Goal: Task Accomplishment & Management: Use online tool/utility

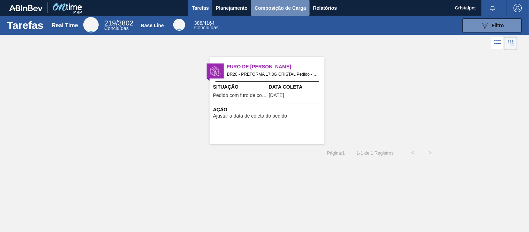
click at [283, 3] on button "Composição de Carga" at bounding box center [280, 8] width 59 height 16
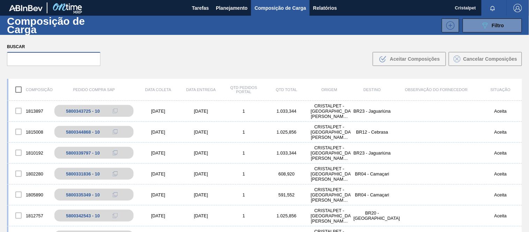
click at [53, 62] on input "text" at bounding box center [53, 59] width 93 height 14
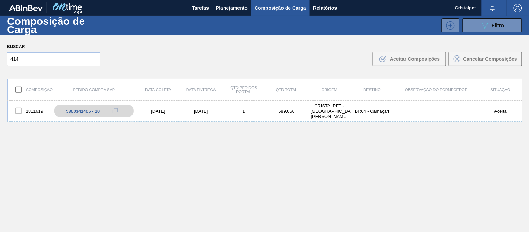
drag, startPoint x: 128, startPoint y: 146, endPoint x: 119, endPoint y: 147, distance: 9.4
click at [128, 146] on div "1811619 5800341406 - 10 [DATE] [DATE] 1 589,056 CRISTALPET - [GEOGRAPHIC_DATA][…" at bounding box center [264, 183] width 515 height 164
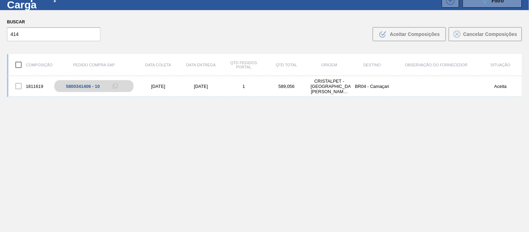
scroll to position [50, 0]
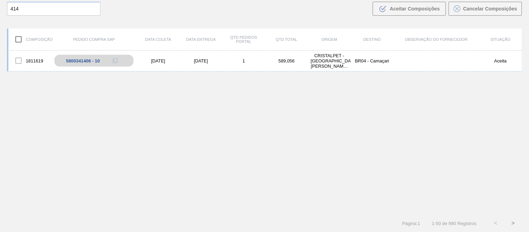
click at [512, 221] on button ">" at bounding box center [513, 223] width 17 height 17
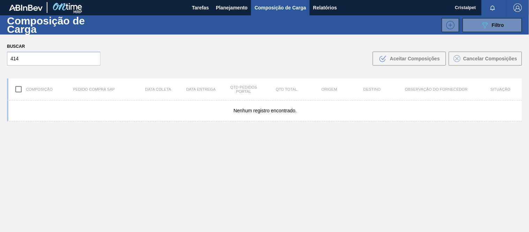
scroll to position [0, 0]
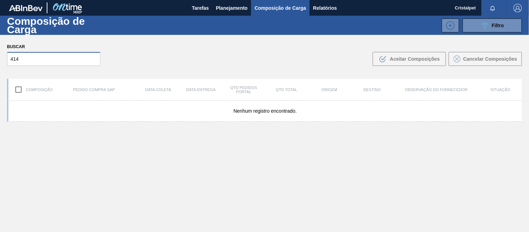
click at [11, 58] on input "414" at bounding box center [53, 59] width 93 height 14
click at [39, 60] on input "341414" at bounding box center [53, 59] width 93 height 14
type input "341414"
click at [320, 10] on span "Relatórios" at bounding box center [325, 8] width 24 height 8
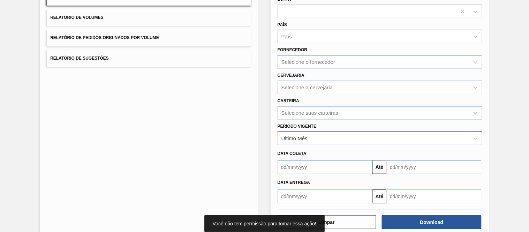
scroll to position [89, 0]
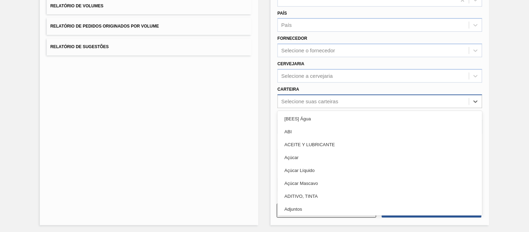
click at [288, 98] on div "Selecione suas carteiras" at bounding box center [309, 101] width 57 height 6
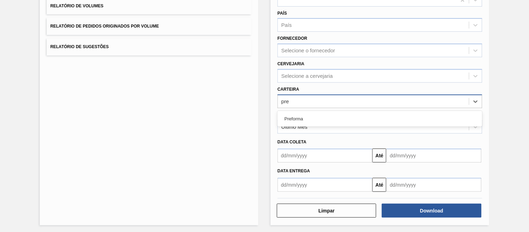
type input "pref"
click at [322, 118] on div "Preforma" at bounding box center [380, 118] width 205 height 13
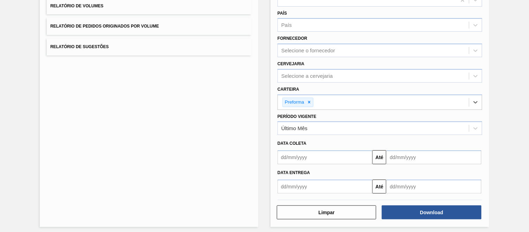
click at [301, 153] on input "text" at bounding box center [325, 157] width 95 height 14
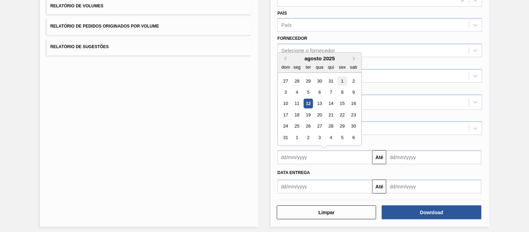
click at [339, 79] on div "1" at bounding box center [342, 80] width 9 height 9
type input "[DATE]"
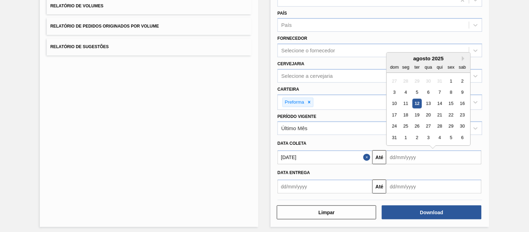
click at [392, 151] on input "text" at bounding box center [433, 157] width 95 height 14
click at [393, 135] on div "31" at bounding box center [394, 137] width 9 height 9
type input "[DATE]"
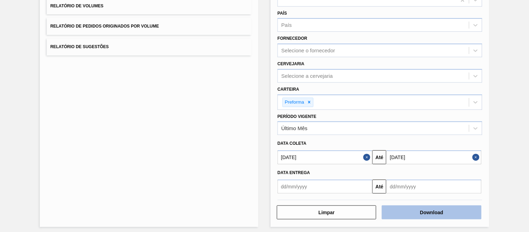
click at [407, 209] on button "Download" at bounding box center [431, 212] width 99 height 14
